Goal: Task Accomplishment & Management: Manage account settings

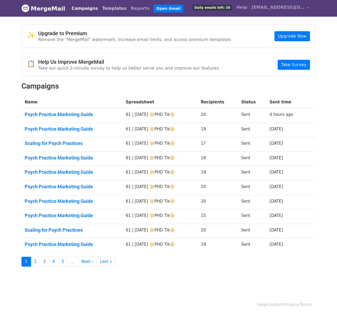
click at [109, 4] on link "Templates" at bounding box center [114, 8] width 29 height 11
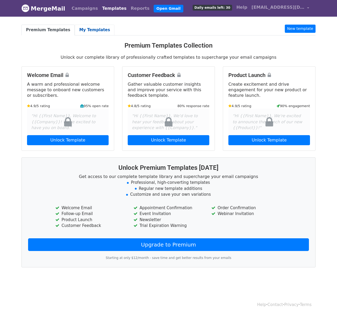
click at [89, 26] on link "My Templates" at bounding box center [95, 30] width 40 height 11
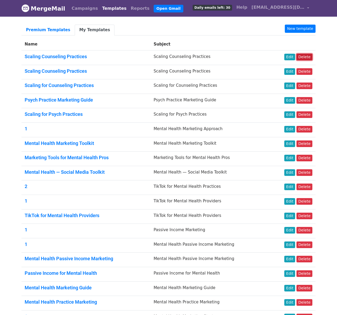
click at [305, 56] on link "Delete" at bounding box center [304, 57] width 16 height 7
